Goal: Task Accomplishment & Management: Manage account settings

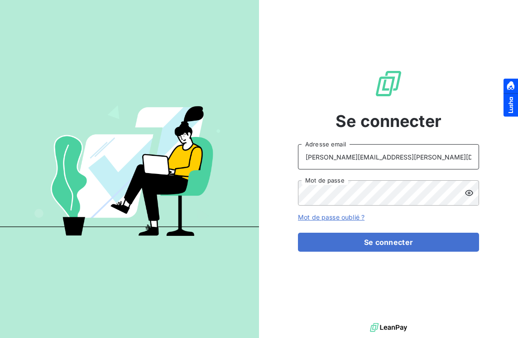
click at [381, 165] on input "[PERSON_NAME][EMAIL_ADDRESS][PERSON_NAME][DOMAIN_NAME]" at bounding box center [388, 156] width 181 height 25
type input "[EMAIL_ADDRESS][DOMAIN_NAME]"
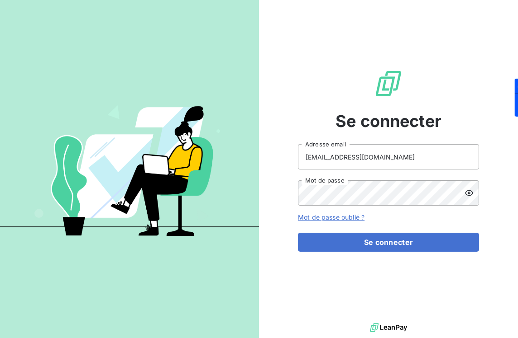
click at [384, 254] on div "Se connecter [EMAIL_ADDRESS][DOMAIN_NAME] Adresse email Mot de passe Mot de pas…" at bounding box center [388, 160] width 181 height 321
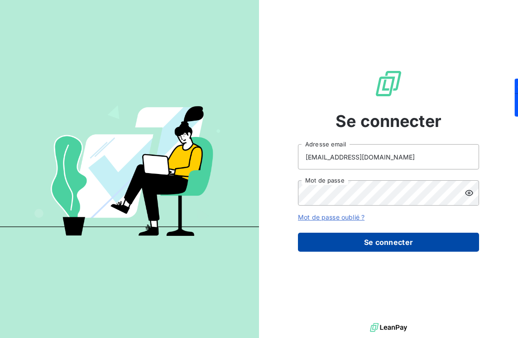
click at [384, 238] on button "Se connecter" at bounding box center [388, 242] width 181 height 19
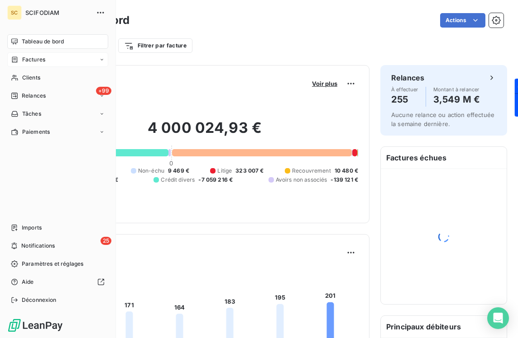
click at [19, 63] on div "Factures" at bounding box center [28, 60] width 34 height 8
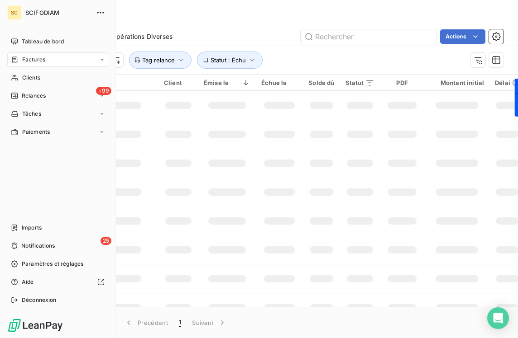
click at [34, 59] on span "Factures" at bounding box center [33, 60] width 23 height 8
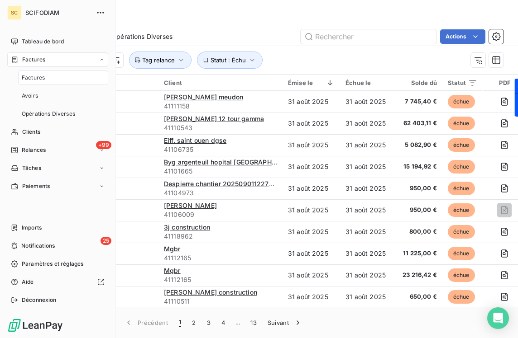
click at [36, 75] on span "Factures" at bounding box center [33, 78] width 23 height 8
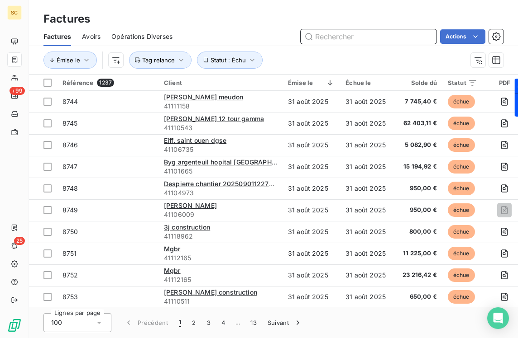
click at [328, 34] on input "text" at bounding box center [368, 36] width 136 height 14
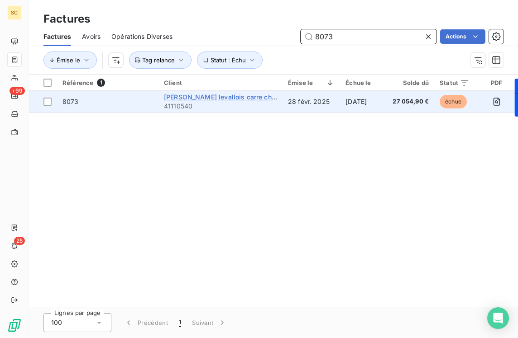
type input "8073"
click at [251, 100] on span "[PERSON_NAME] levallois carre champerret" at bounding box center [231, 97] width 135 height 8
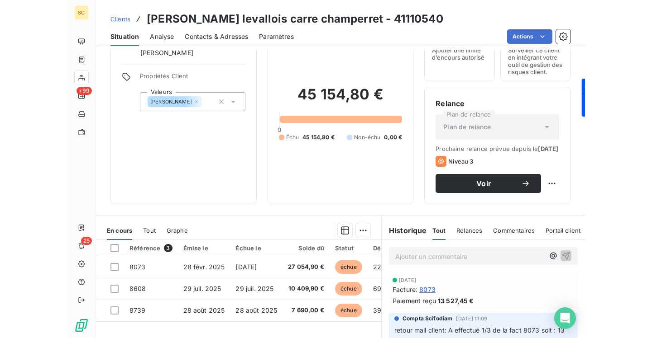
scroll to position [46, 0]
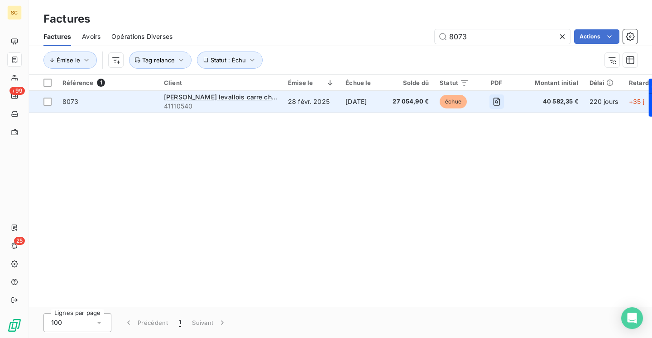
click at [492, 101] on icon "button" at bounding box center [496, 101] width 9 height 9
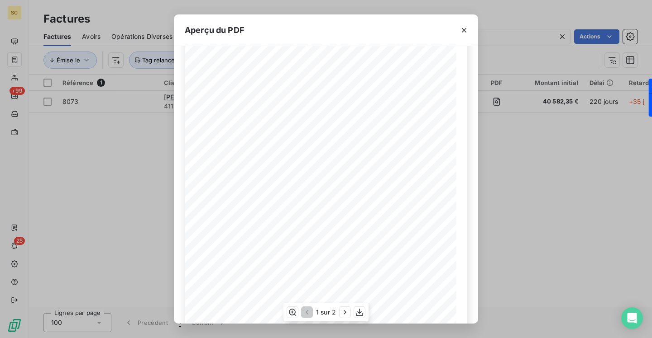
scroll to position [82, 0]
click at [87, 186] on div "Aperçu du PDF Qt Désignation Ep Lg P.U. H.T. Total H.T. Version : 18.00R01 Page…" at bounding box center [326, 169] width 652 height 338
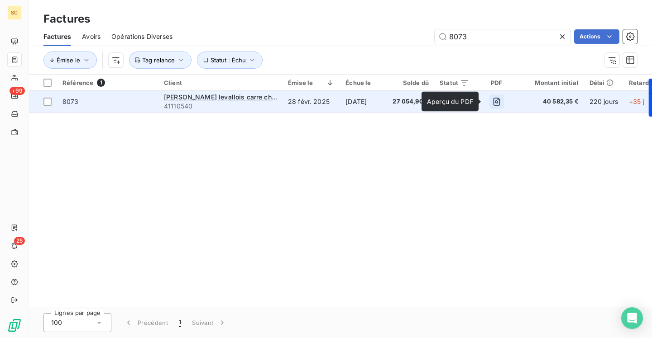
click at [495, 102] on icon "button" at bounding box center [496, 101] width 3 height 3
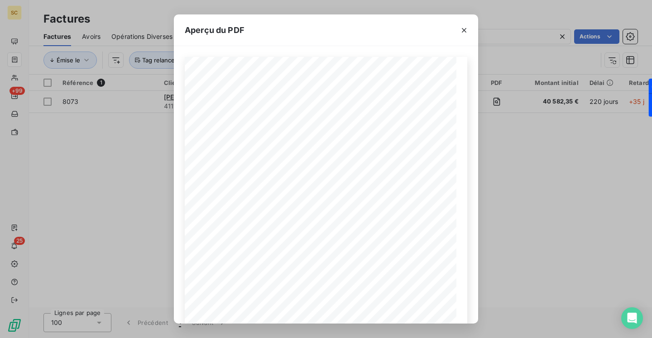
click at [517, 142] on div "Aperçu du PDF Qt Désignation Ep Lg P.U. H.T. Total H.T. Version : 18.00R01 Page…" at bounding box center [326, 169] width 652 height 338
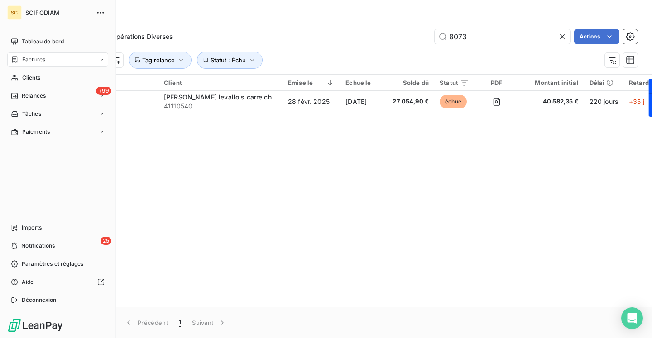
click at [41, 59] on span "Factures" at bounding box center [33, 60] width 23 height 8
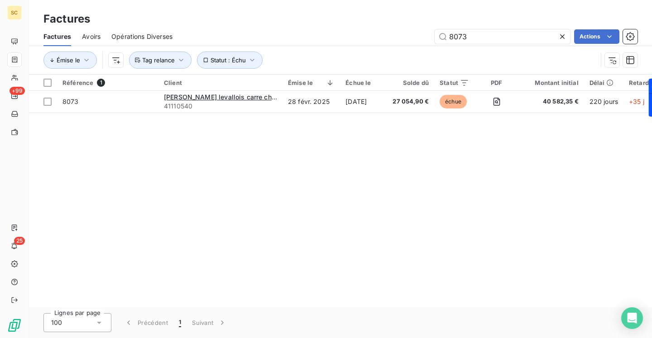
click at [332, 32] on div "8073 Actions" at bounding box center [410, 36] width 454 height 14
click at [517, 36] on icon at bounding box center [561, 36] width 9 height 9
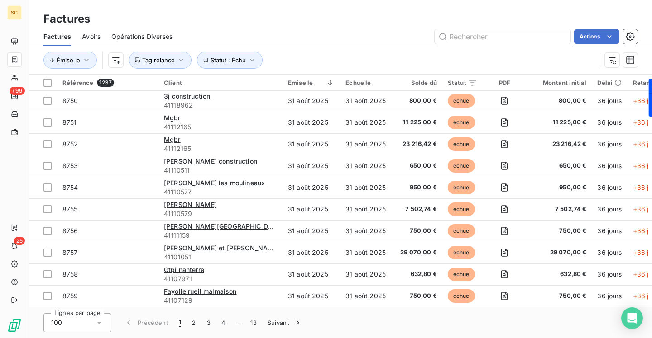
scroll to position [0, 0]
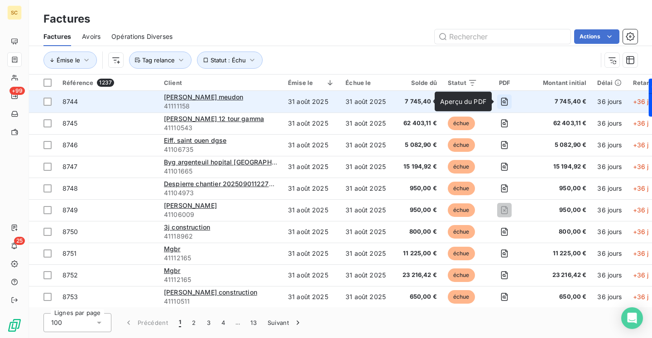
click at [504, 100] on icon "button" at bounding box center [504, 101] width 9 height 9
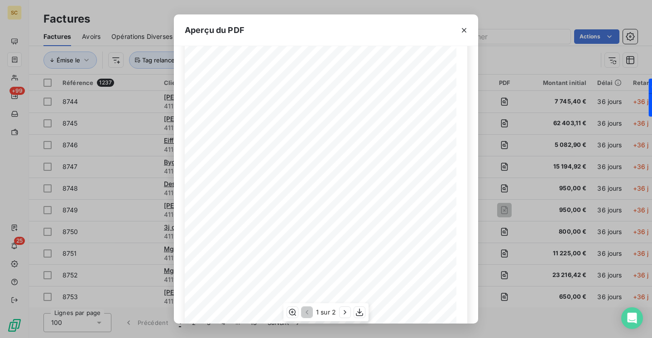
scroll to position [128, 0]
click at [343, 311] on icon "button" at bounding box center [344, 312] width 9 height 9
click at [462, 30] on icon "button" at bounding box center [463, 30] width 9 height 9
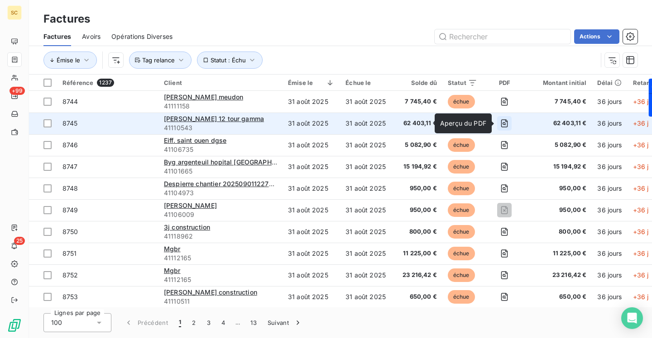
click at [502, 124] on icon "button" at bounding box center [504, 123] width 9 height 9
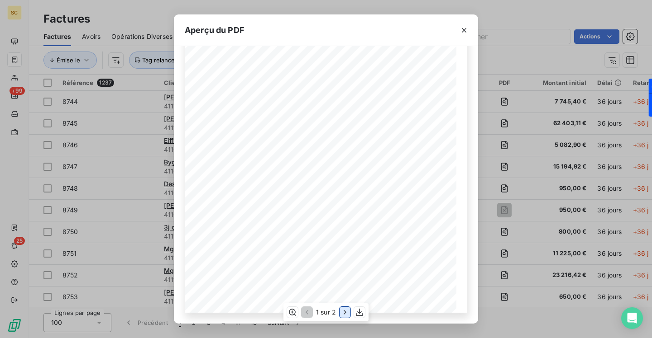
click at [343, 312] on icon "button" at bounding box center [344, 312] width 9 height 9
click at [307, 314] on icon "button" at bounding box center [305, 312] width 9 height 9
click at [463, 28] on icon "button" at bounding box center [463, 30] width 9 height 9
